Goal: Information Seeking & Learning: Learn about a topic

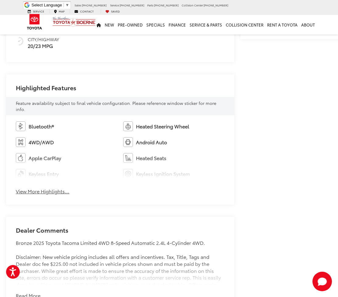
scroll to position [315, 0]
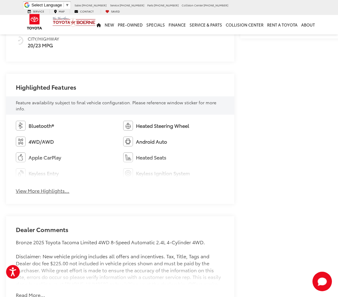
click at [63, 190] on button "View More Highlights..." at bounding box center [43, 190] width 54 height 7
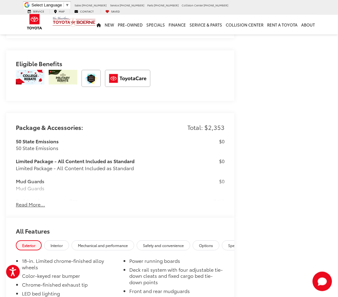
scroll to position [689, 0]
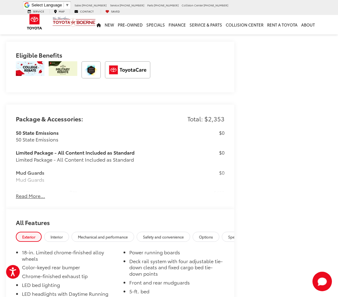
click at [42, 195] on button "Read More..." at bounding box center [30, 195] width 29 height 7
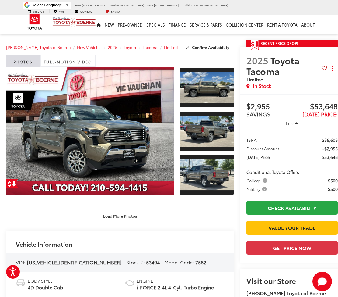
scroll to position [0, 6]
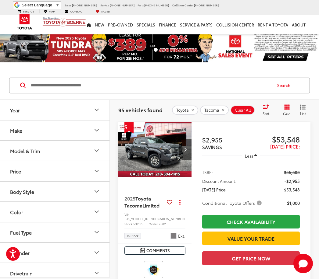
click at [100, 152] on button "Model & Trim" at bounding box center [55, 151] width 110 height 20
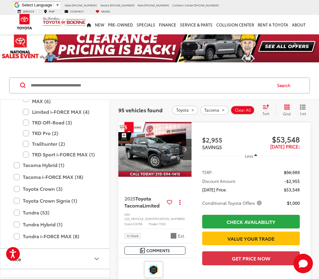
scroll to position [394, 0]
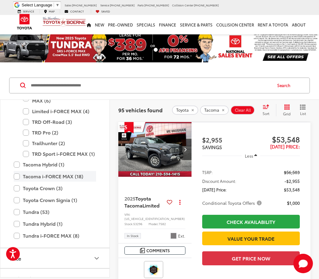
click at [21, 175] on label "Tacoma i-FORCE MAX (18)" at bounding box center [55, 176] width 82 height 11
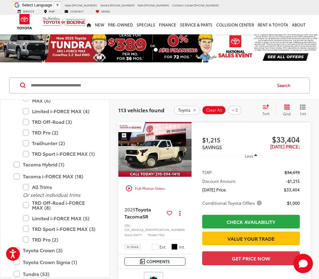
click at [241, 129] on div "Track Price $1,215 SAVINGS $33,404 [DATE] Price: Less TSRP: $34,619 Discount Am…" at bounding box center [250, 224] width 119 height 205
click at [238, 108] on span "+ 2" at bounding box center [235, 110] width 6 height 5
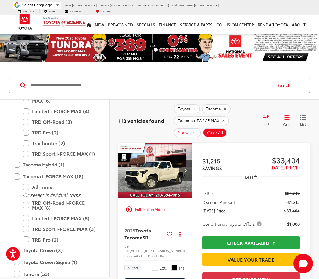
click at [227, 106] on button "Tacoma" at bounding box center [216, 108] width 29 height 9
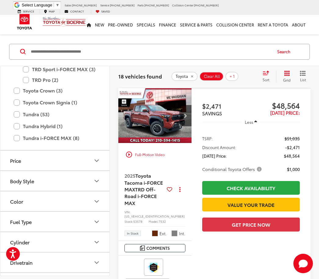
scroll to position [32, 0]
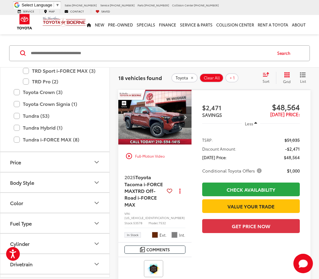
click at [145, 186] on span "Toyota Tacoma i-FORCE MAX" at bounding box center [143, 184] width 38 height 21
